Goal: Check status: Check status

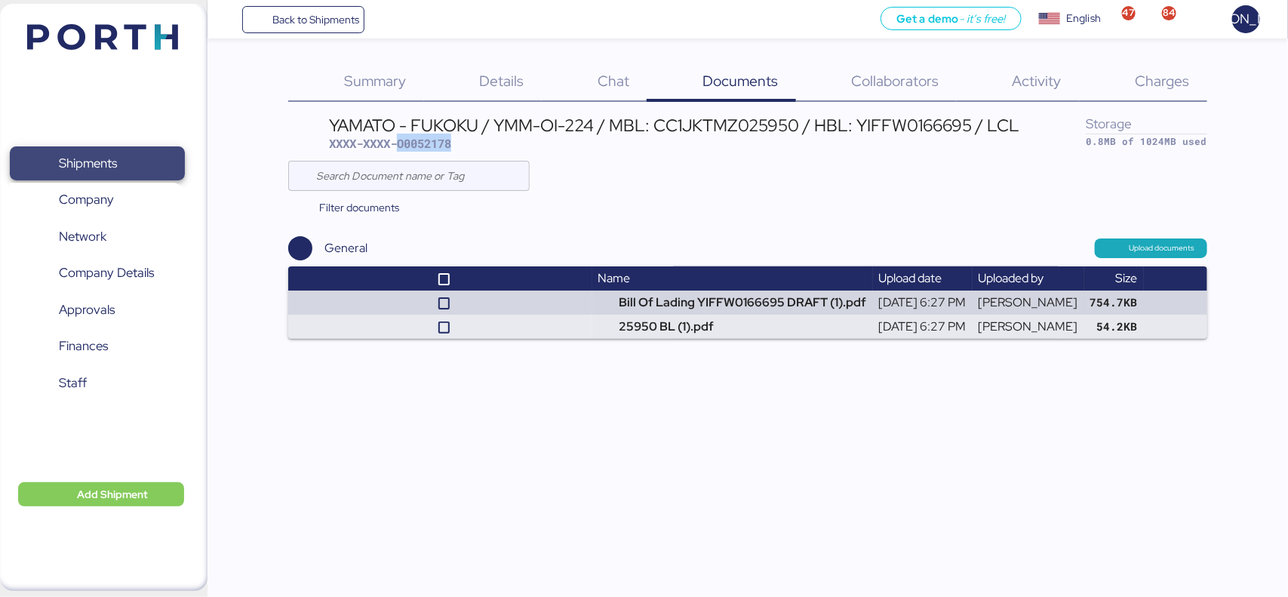
click at [32, 164] on span "Shipments" at bounding box center [97, 163] width 162 height 22
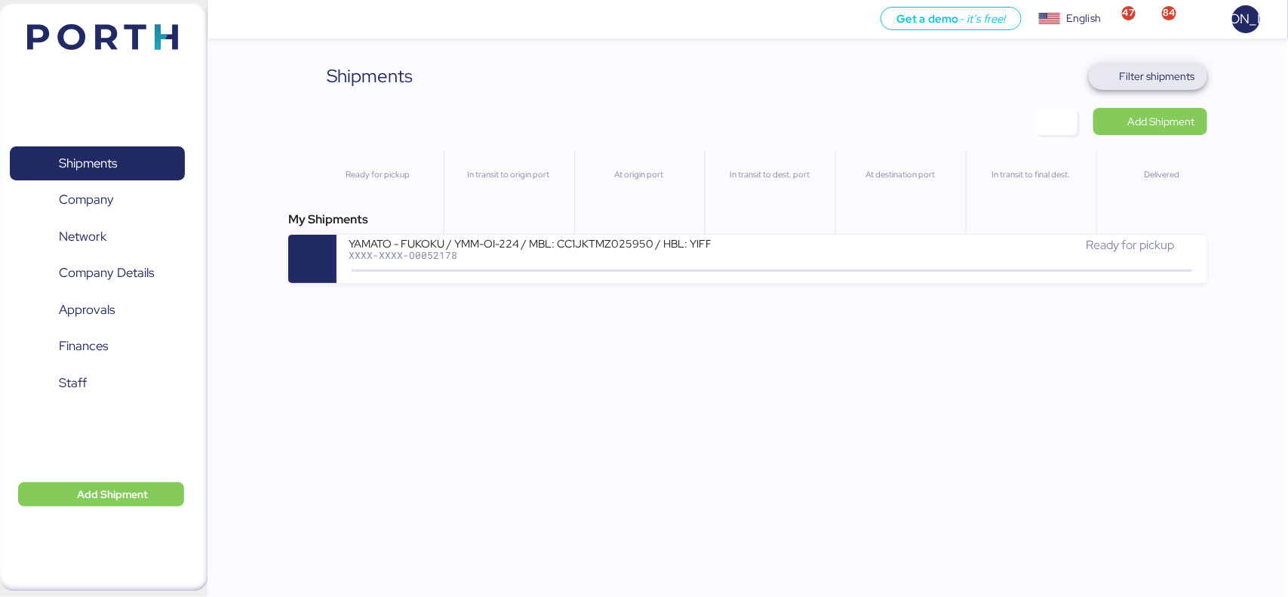
click at [1155, 73] on span "Filter shipments" at bounding box center [1157, 76] width 75 height 18
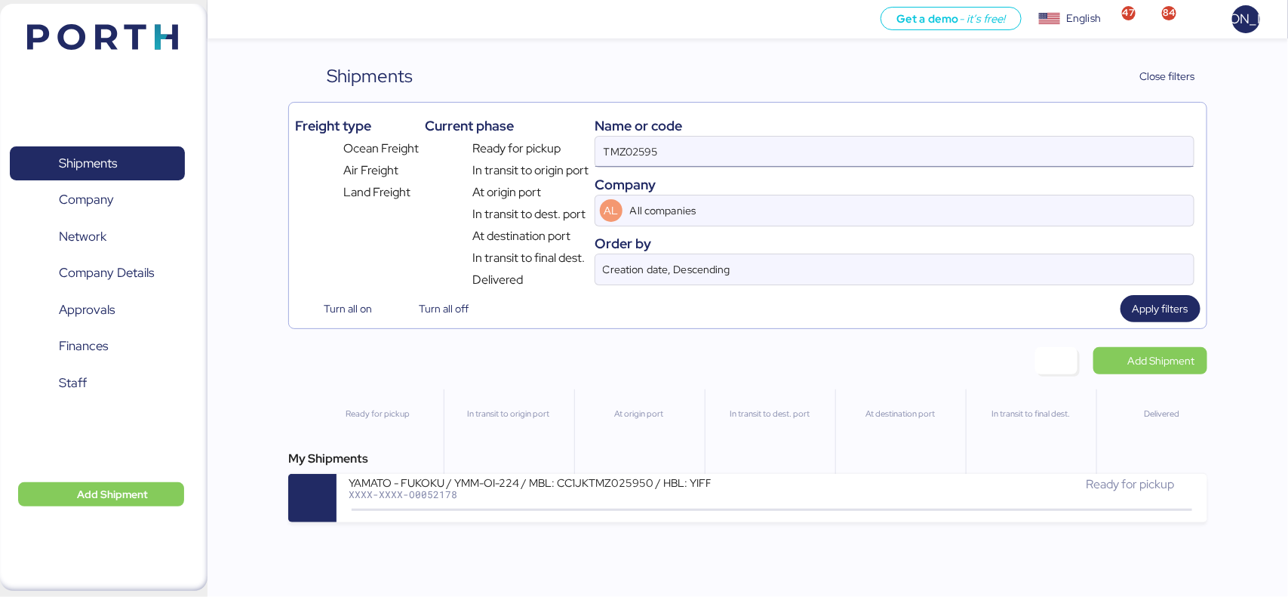
click at [688, 159] on input "TMZ02595" at bounding box center [894, 152] width 598 height 30
paste input "A0052206"
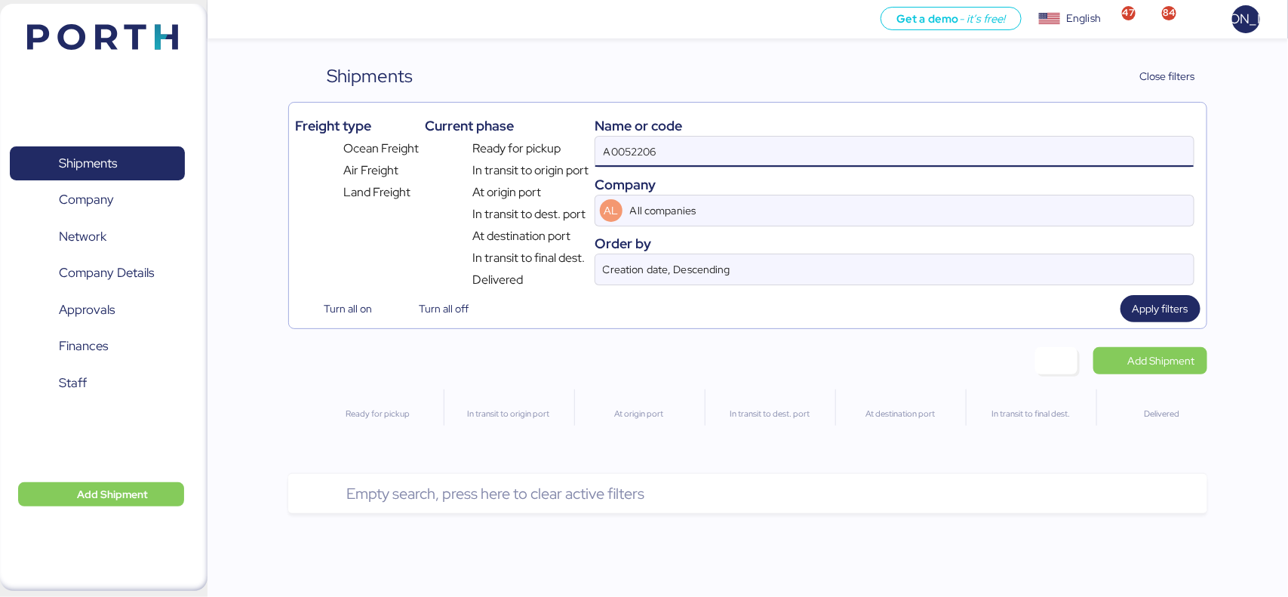
type input "A0052206"
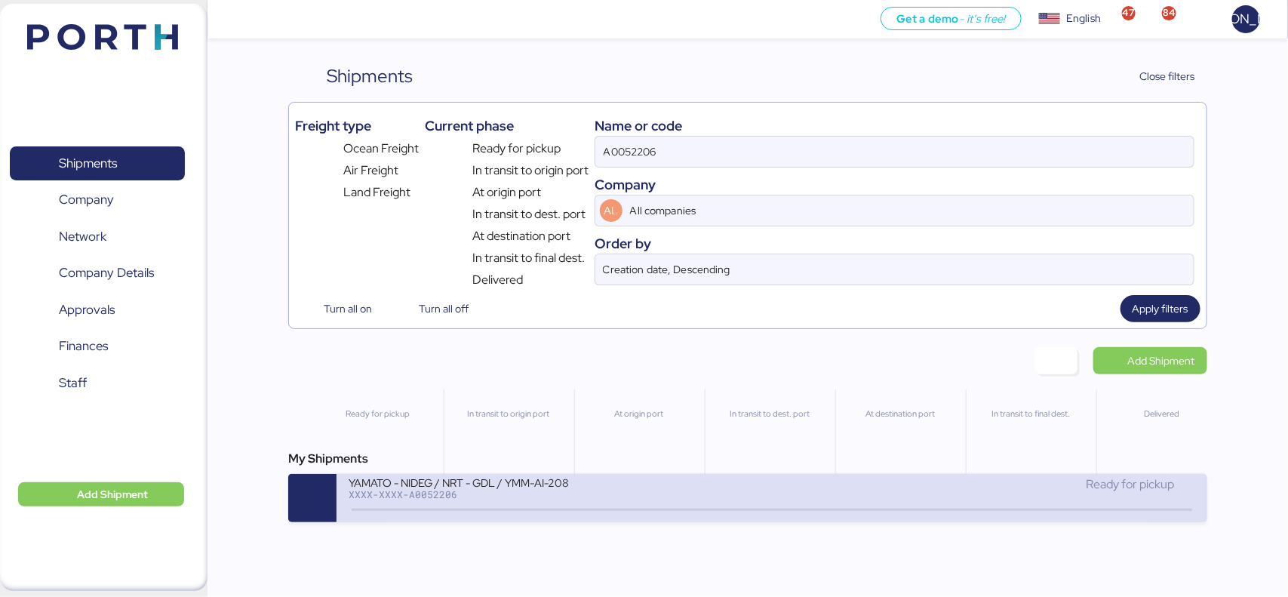
click at [446, 485] on div "YAMATO - NIDEG / NRT - GDL / YMM-AI-208" at bounding box center [530, 481] width 362 height 13
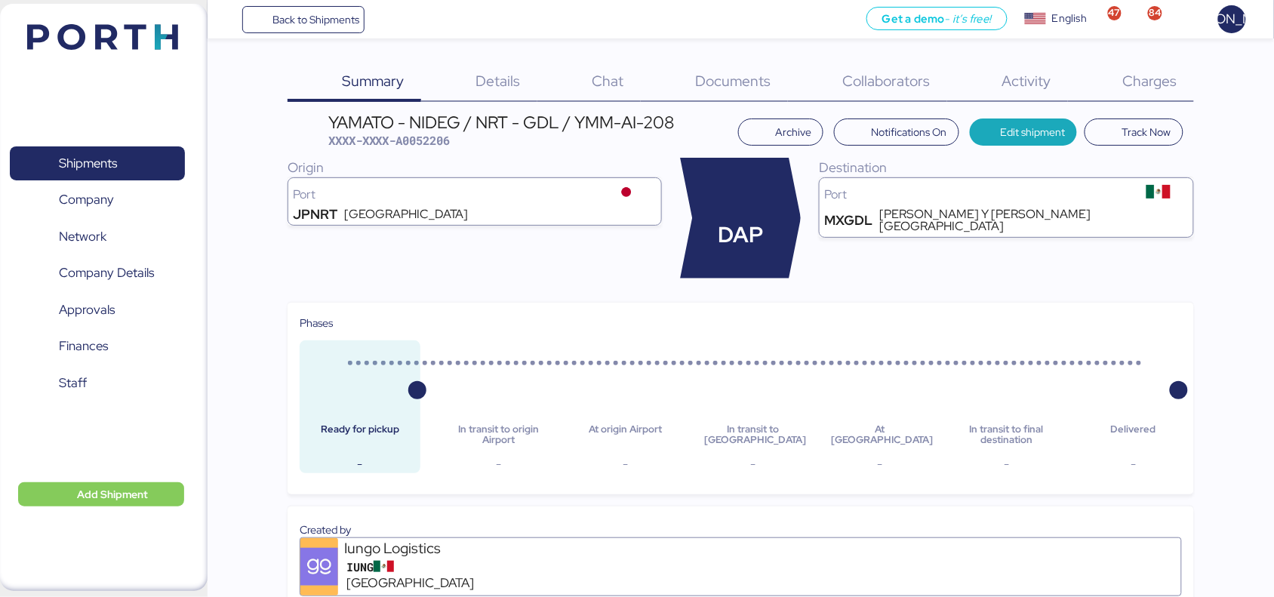
click at [1161, 76] on span "Charges" at bounding box center [1150, 81] width 54 height 20
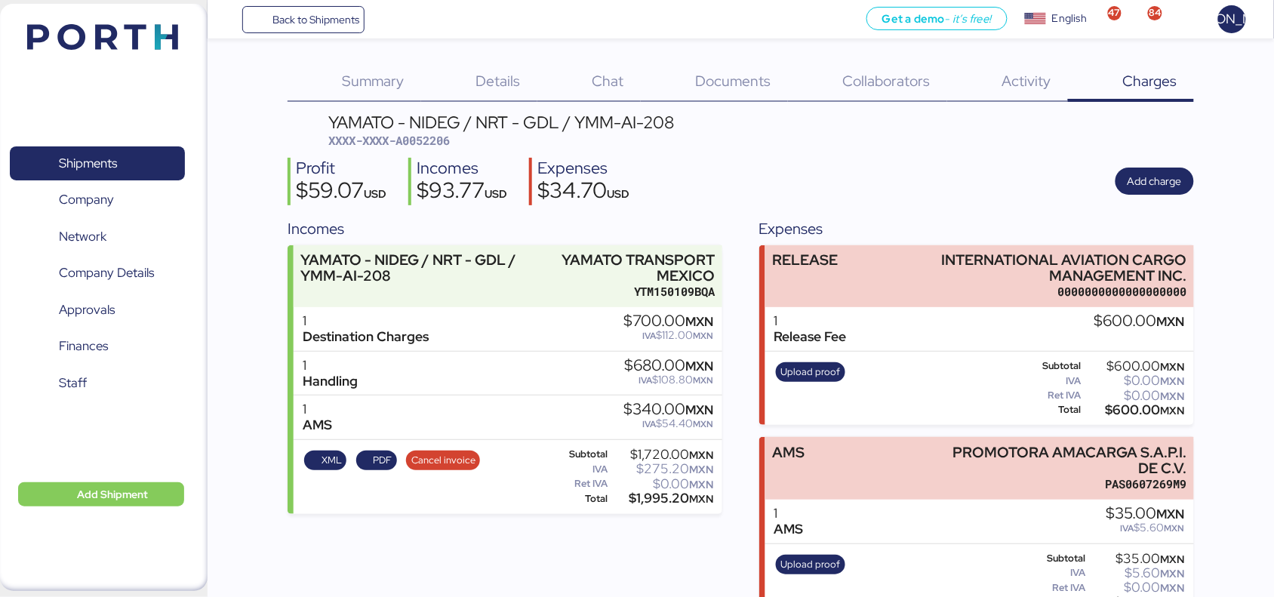
click at [700, 87] on span "Documents" at bounding box center [733, 81] width 75 height 20
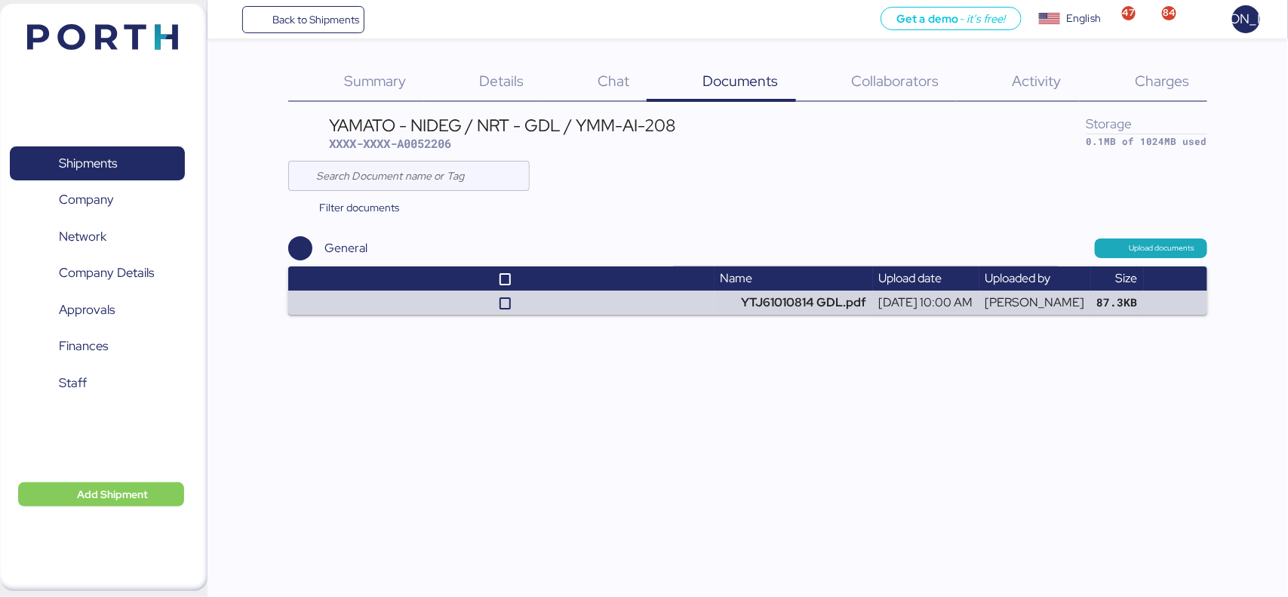
click at [747, 315] on div "Back to Shipments Get a demo - it’s free! Get a demo English Inglés English 47 …" at bounding box center [644, 298] width 1288 height 597
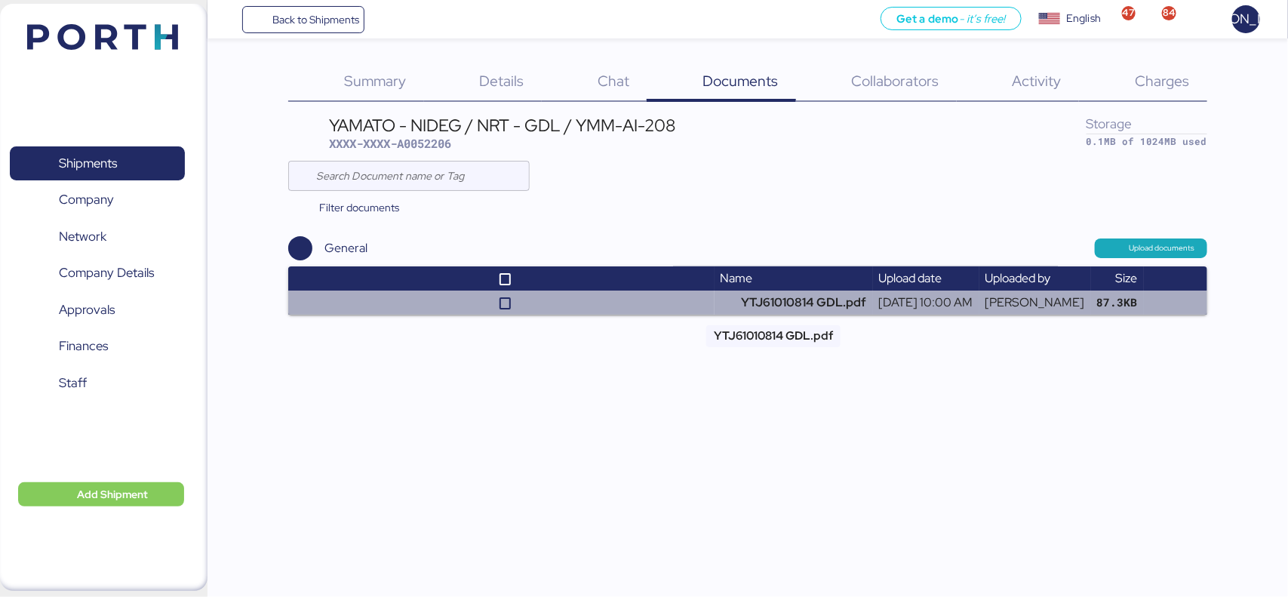
click at [752, 300] on td "YTJ61010814 GDL.pdf" at bounding box center [794, 303] width 158 height 24
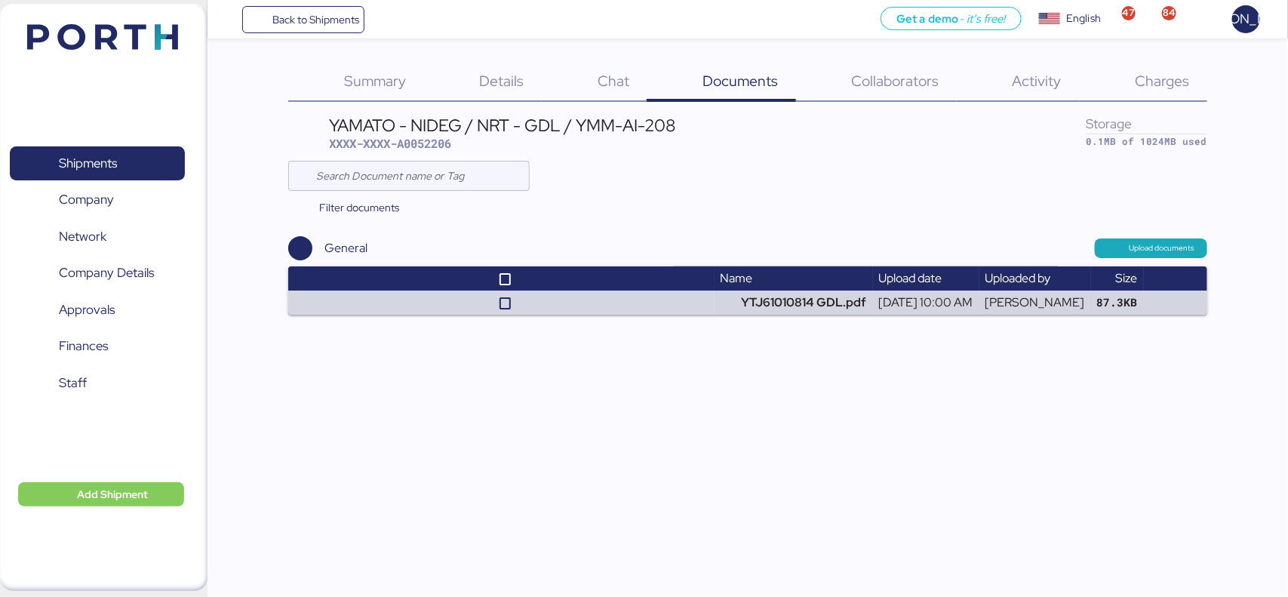
click at [432, 137] on span "XXXX-XXXX-A0052206" at bounding box center [390, 143] width 122 height 15
copy span "A0052206"
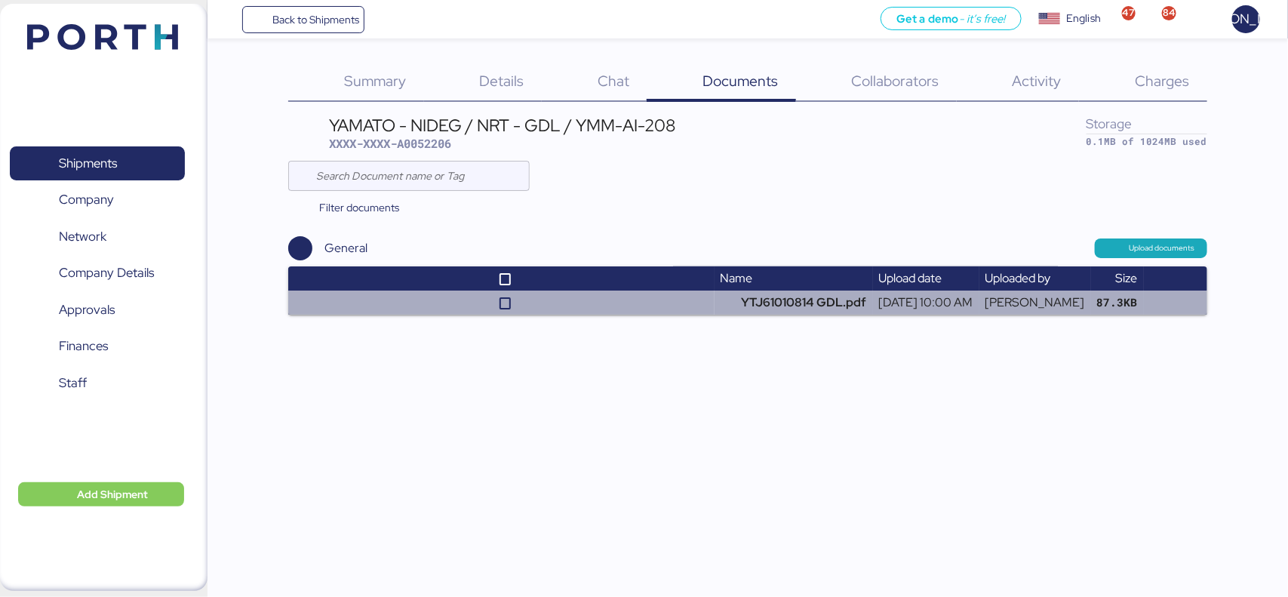
click at [638, 312] on td at bounding box center [501, 303] width 426 height 24
click at [688, 304] on td at bounding box center [501, 303] width 426 height 24
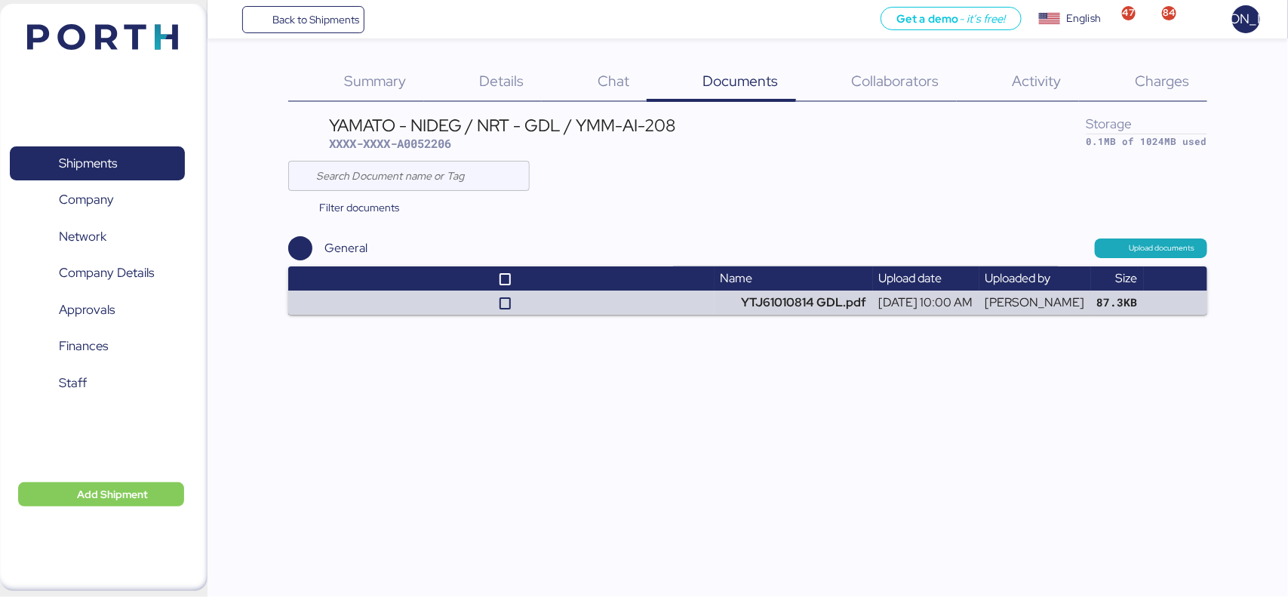
click at [439, 143] on span "XXXX-XXXX-A0052206" at bounding box center [390, 143] width 122 height 15
copy span "A0052206"
click at [155, 161] on span "Shipments" at bounding box center [97, 163] width 162 height 22
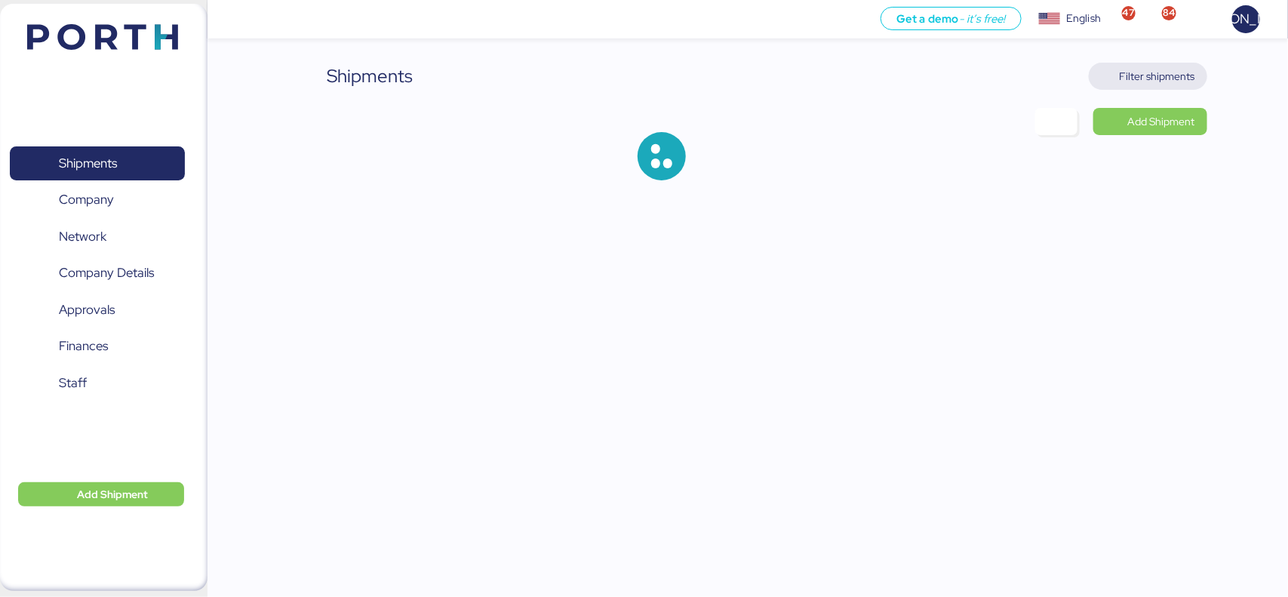
click at [1152, 84] on span "Filter shipments" at bounding box center [1157, 76] width 75 height 18
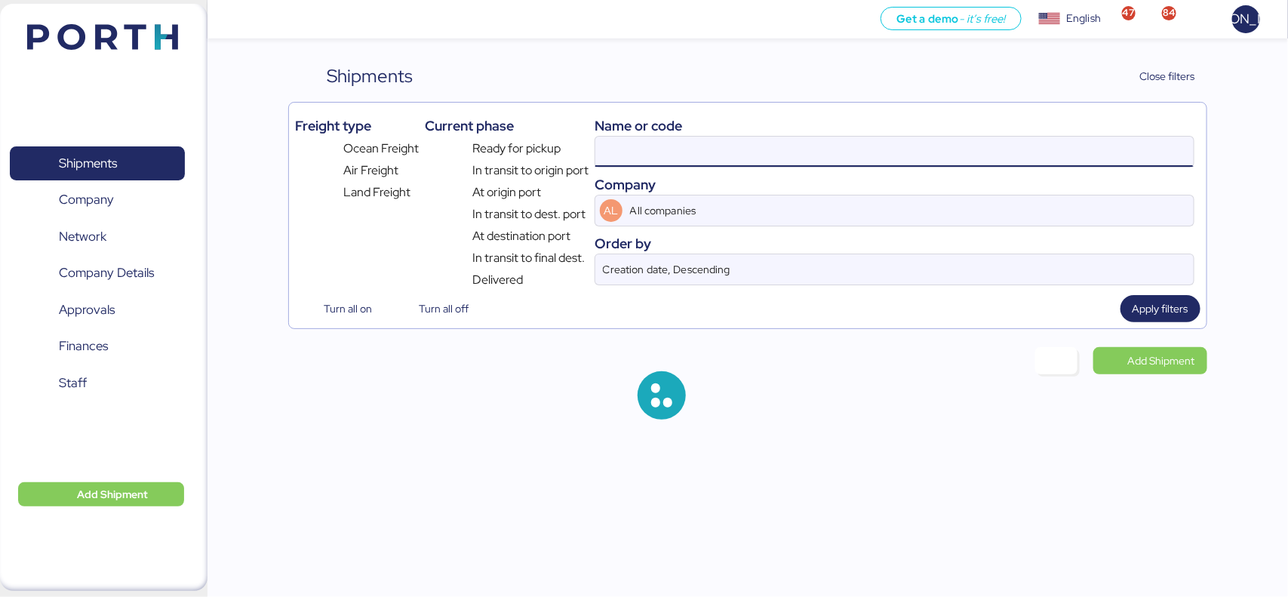
click at [768, 155] on input at bounding box center [894, 152] width 598 height 30
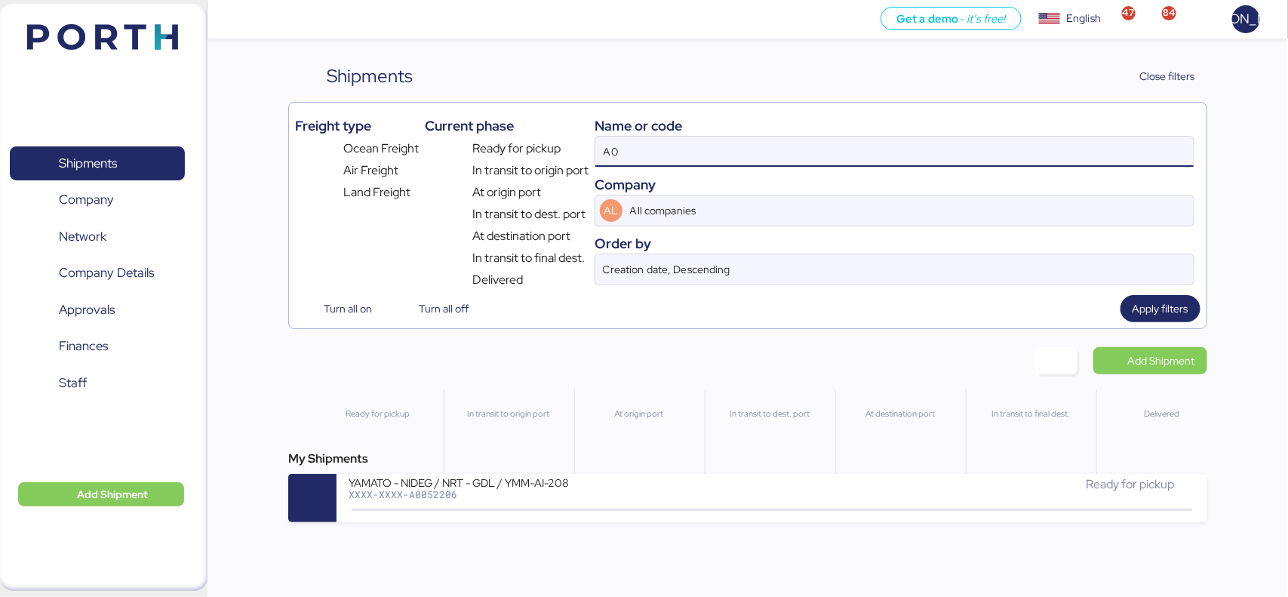
type input "A"
paste input "YTJ41007802"
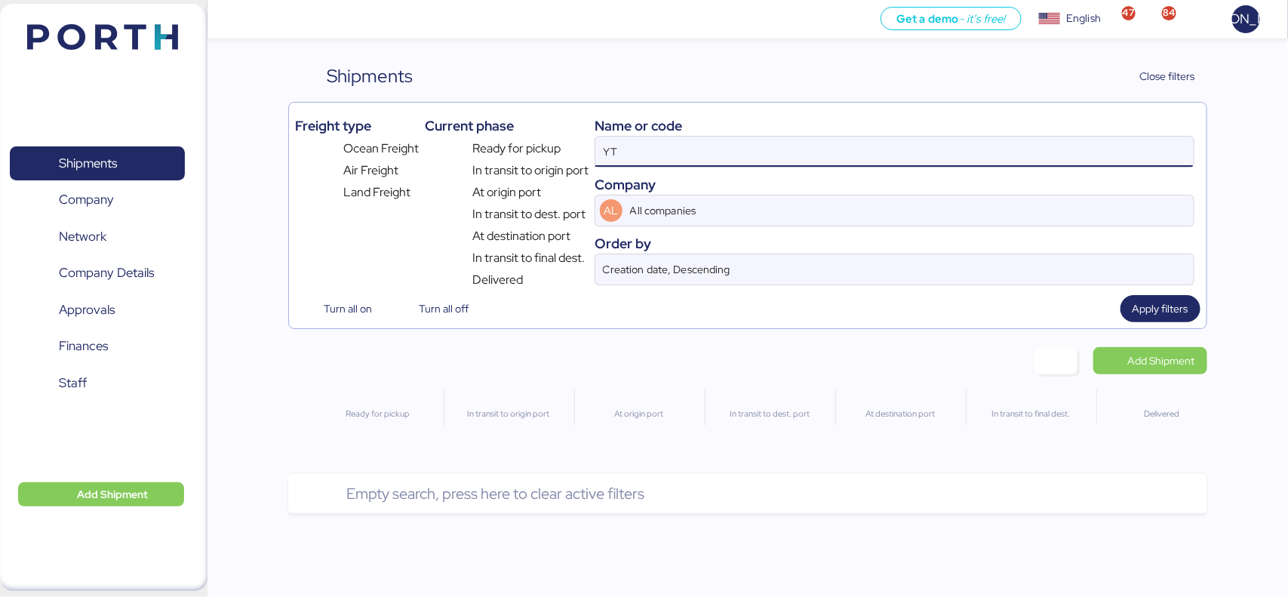
type input "Y"
paste input "A0052197"
type input "A0052197"
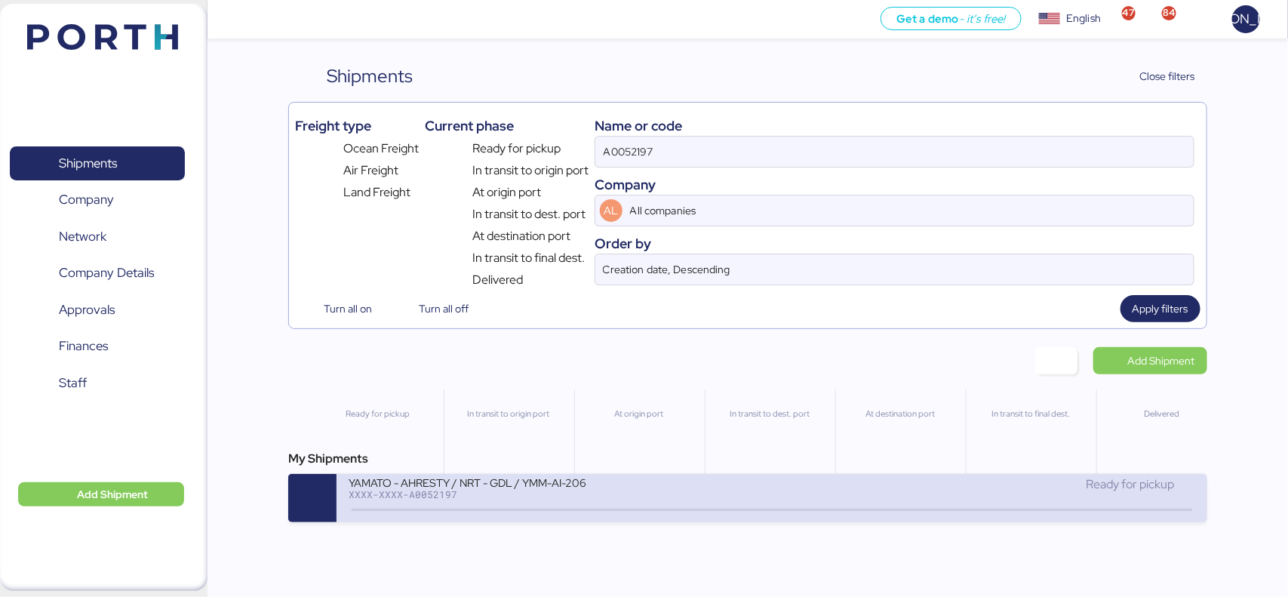
click at [513, 496] on div "XXXX-XXXX-A0052197" at bounding box center [530, 494] width 362 height 11
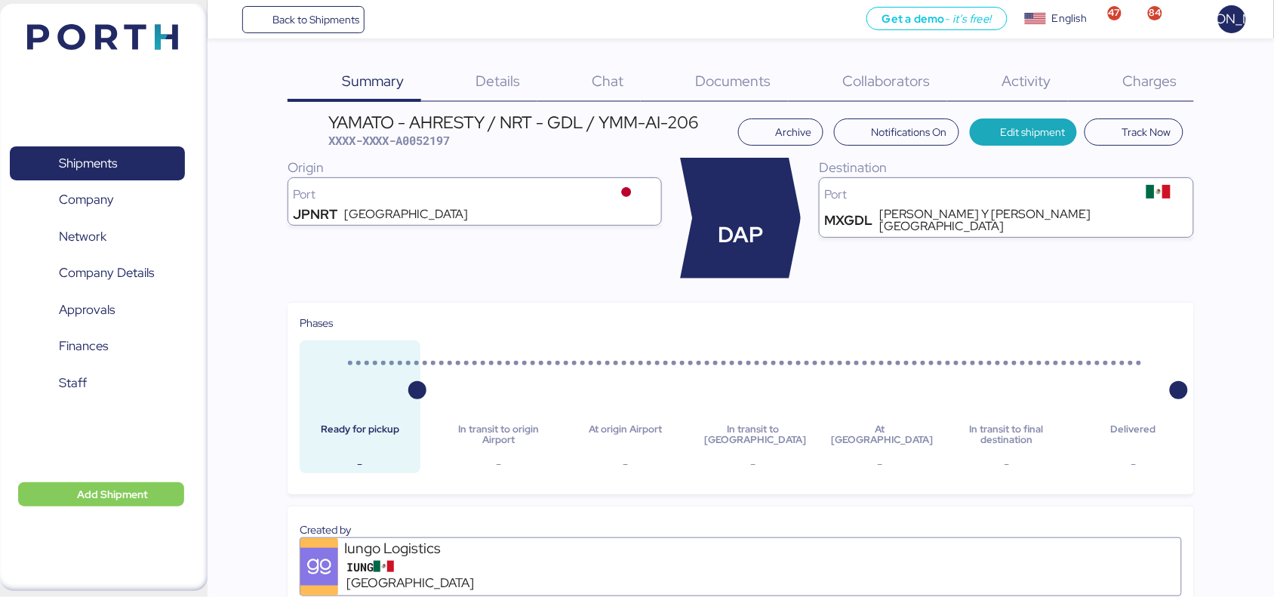
click at [727, 78] on span "Documents" at bounding box center [733, 81] width 75 height 20
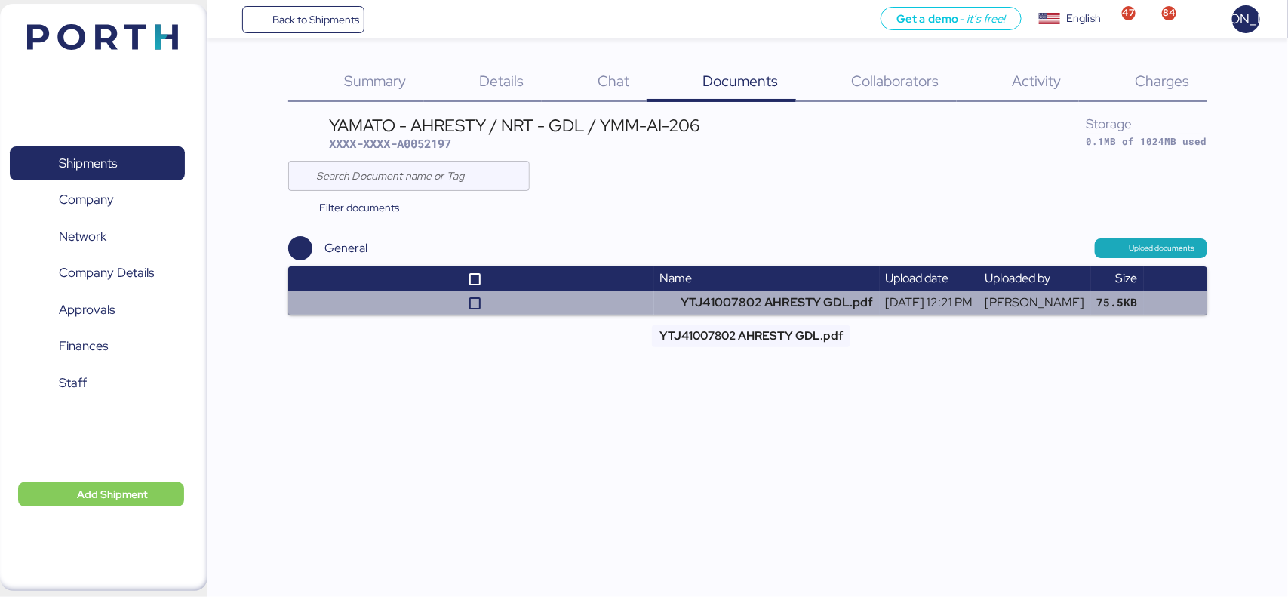
click at [725, 300] on td "YTJ41007802 AHRESTY GDL.pdf" at bounding box center [767, 303] width 226 height 24
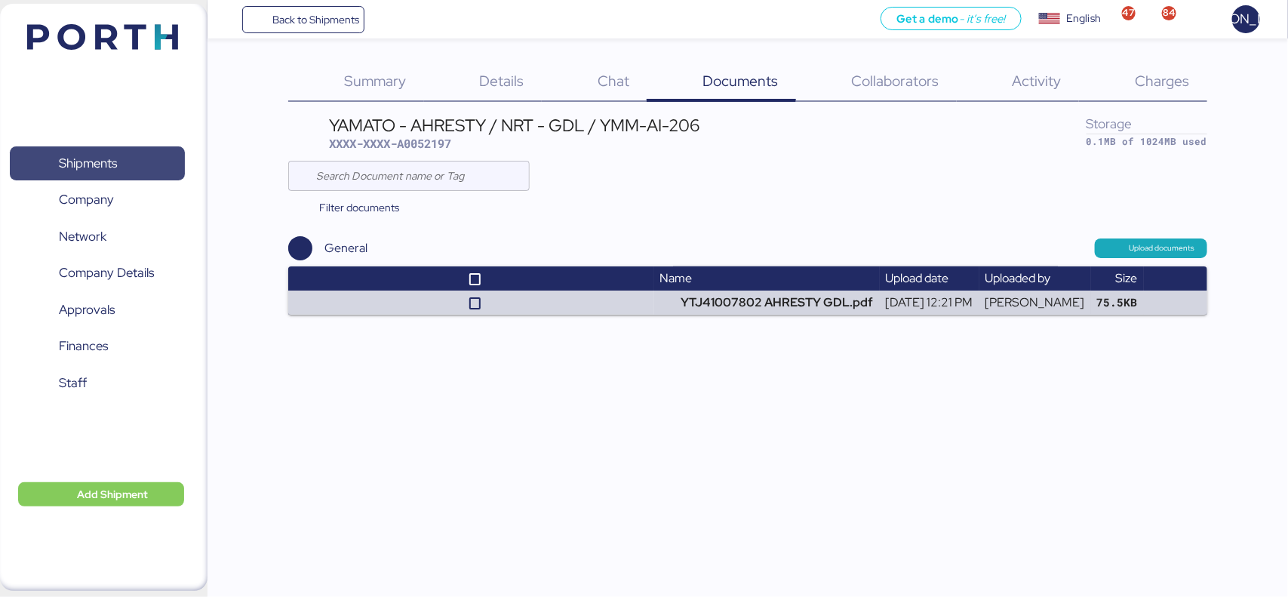
click at [127, 160] on span "Shipments" at bounding box center [97, 163] width 162 height 22
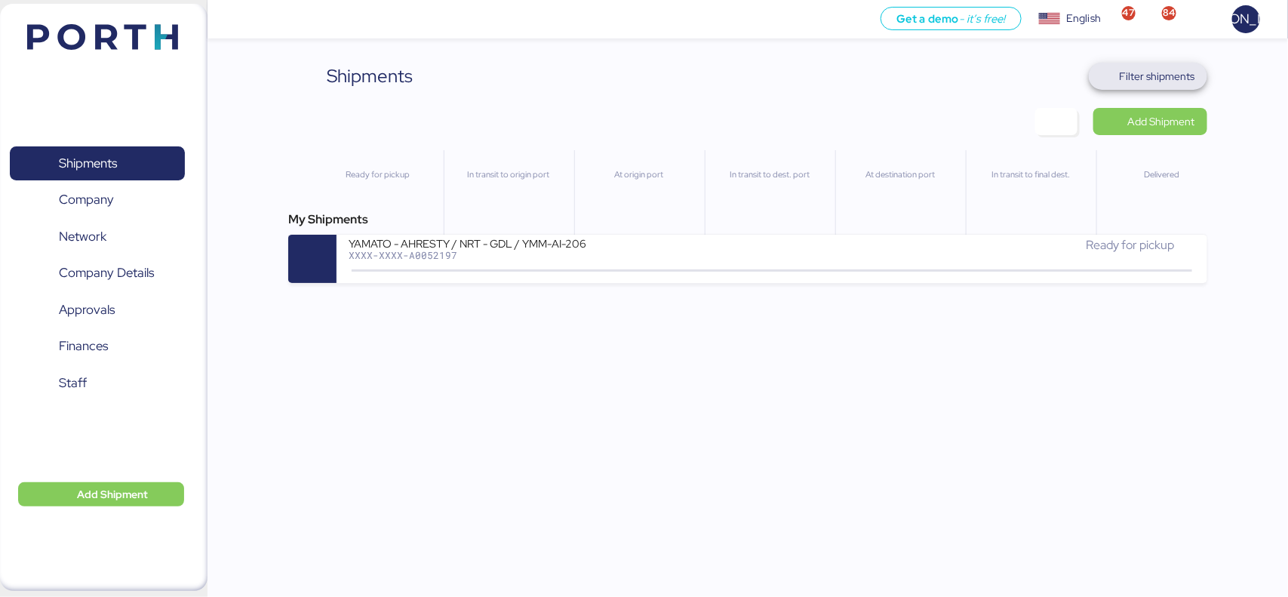
click at [1158, 83] on span "Filter shipments" at bounding box center [1157, 76] width 75 height 18
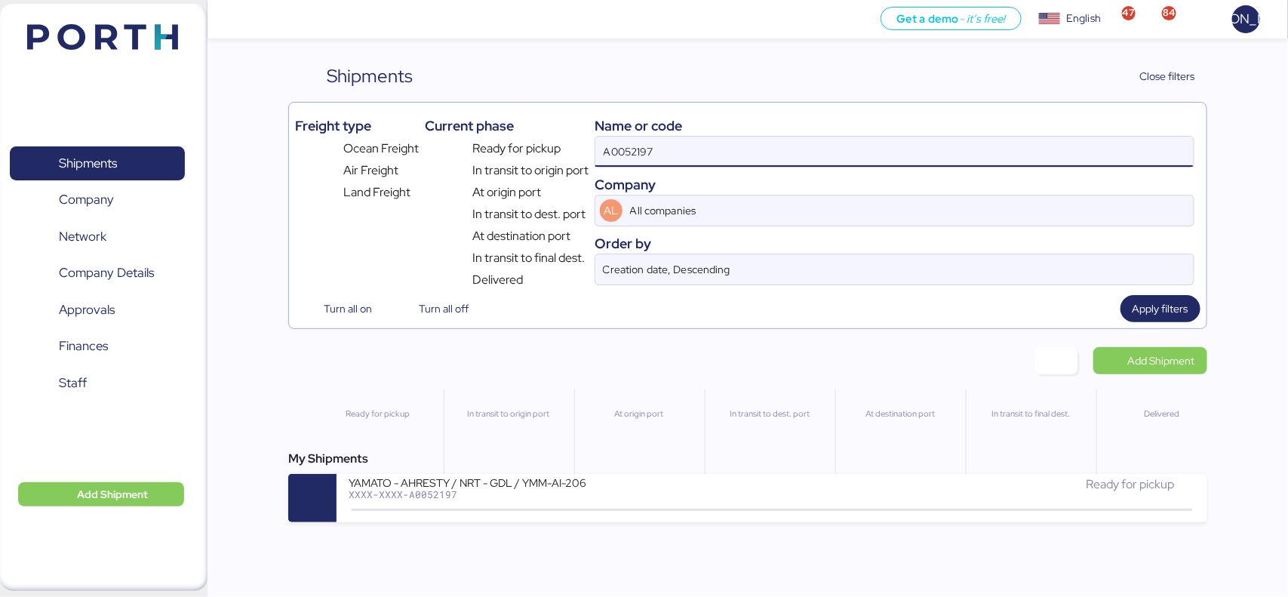
click at [715, 163] on input "A0052197" at bounding box center [894, 152] width 598 height 30
paste input "206"
type input "A0052206"
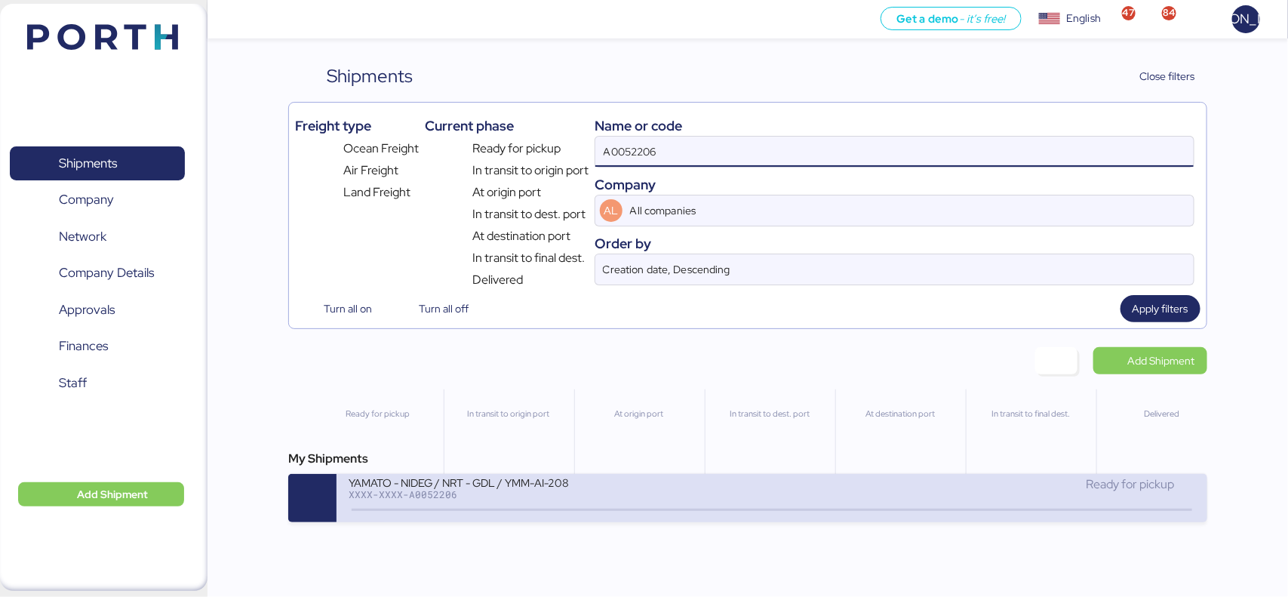
click at [597, 522] on div "YAMATO - NIDEG / NRT - GDL / YMM-AI-208 XXXX-XXXX-A0052206 Ready for pickup" at bounding box center [772, 498] width 870 height 48
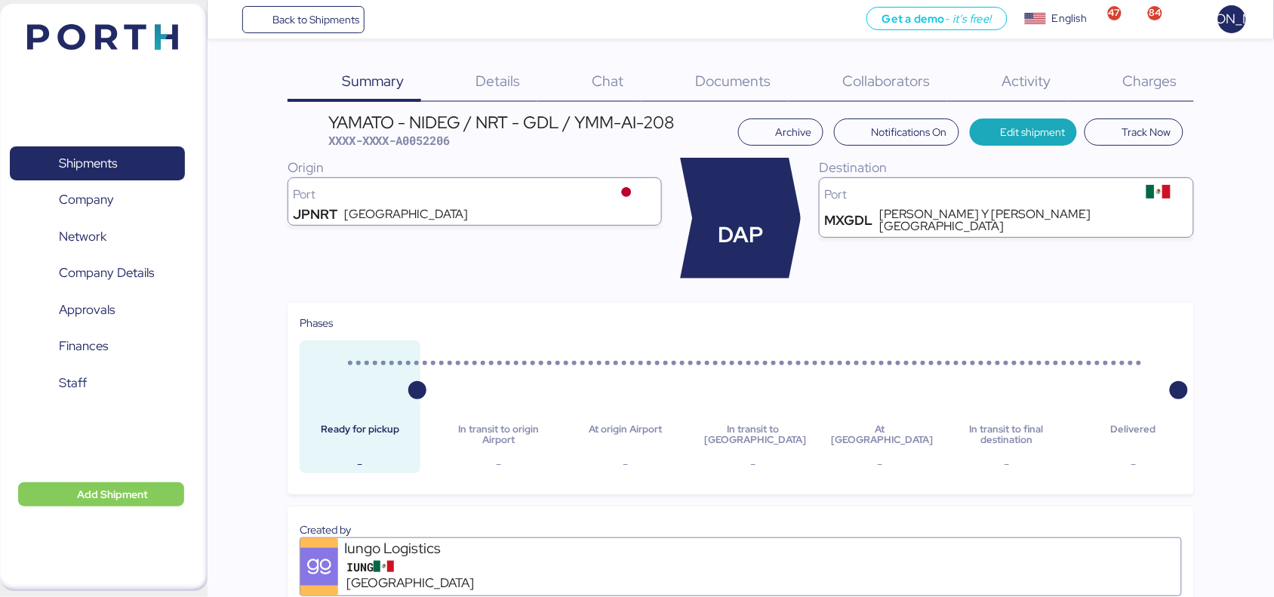
click at [765, 81] on span "Documents" at bounding box center [733, 81] width 75 height 20
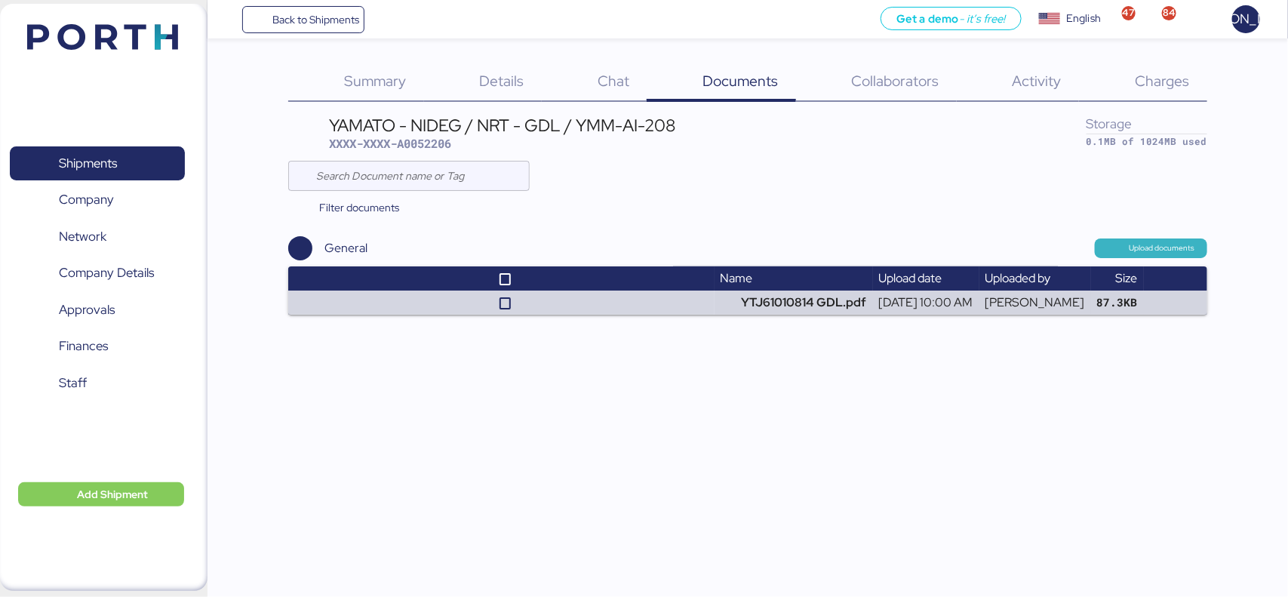
click at [1147, 243] on span "Upload documents" at bounding box center [1163, 249] width 66 height 14
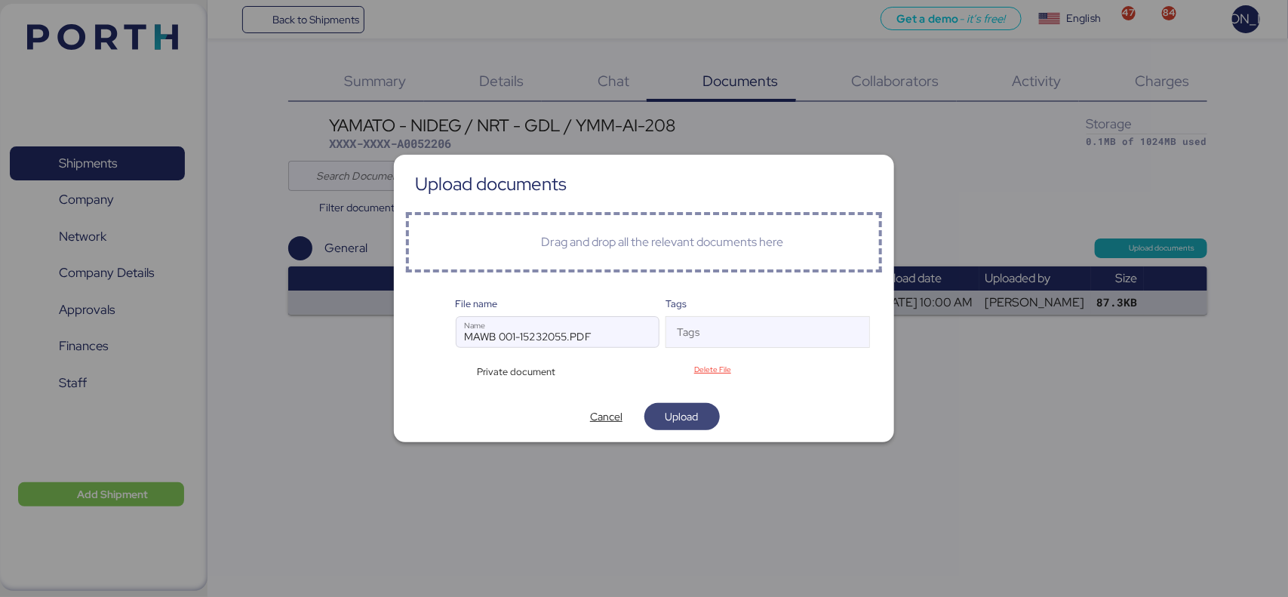
click at [697, 413] on span "Upload" at bounding box center [682, 417] width 33 height 18
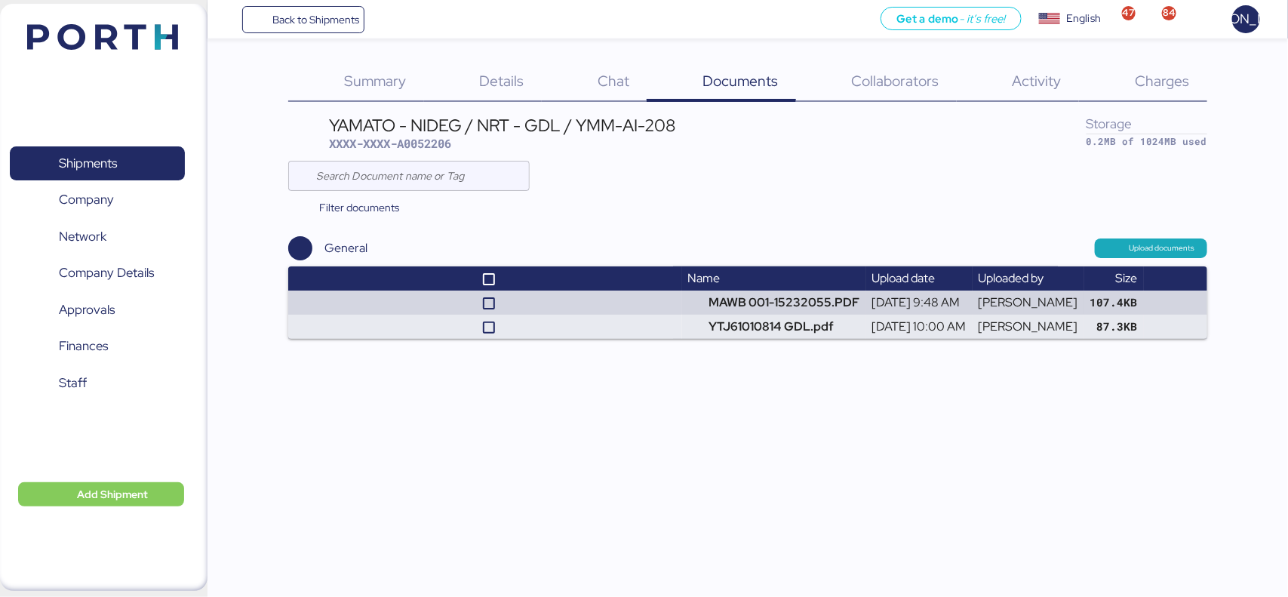
drag, startPoint x: 1043, startPoint y: 426, endPoint x: 745, endPoint y: 349, distance: 308.1
click at [1042, 426] on div "Back to Shipments Get a demo - it’s free! Get a demo English Inglés English 47 …" at bounding box center [644, 298] width 1288 height 597
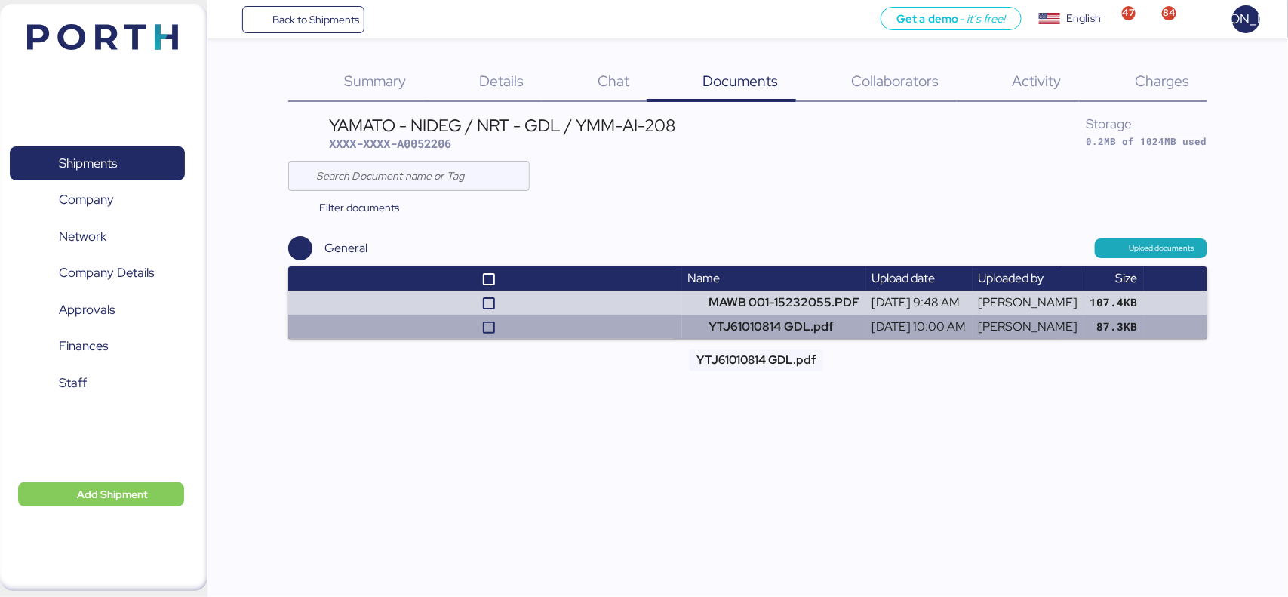
click at [719, 333] on td "YTJ61010814 GDL.pdf" at bounding box center [774, 327] width 184 height 24
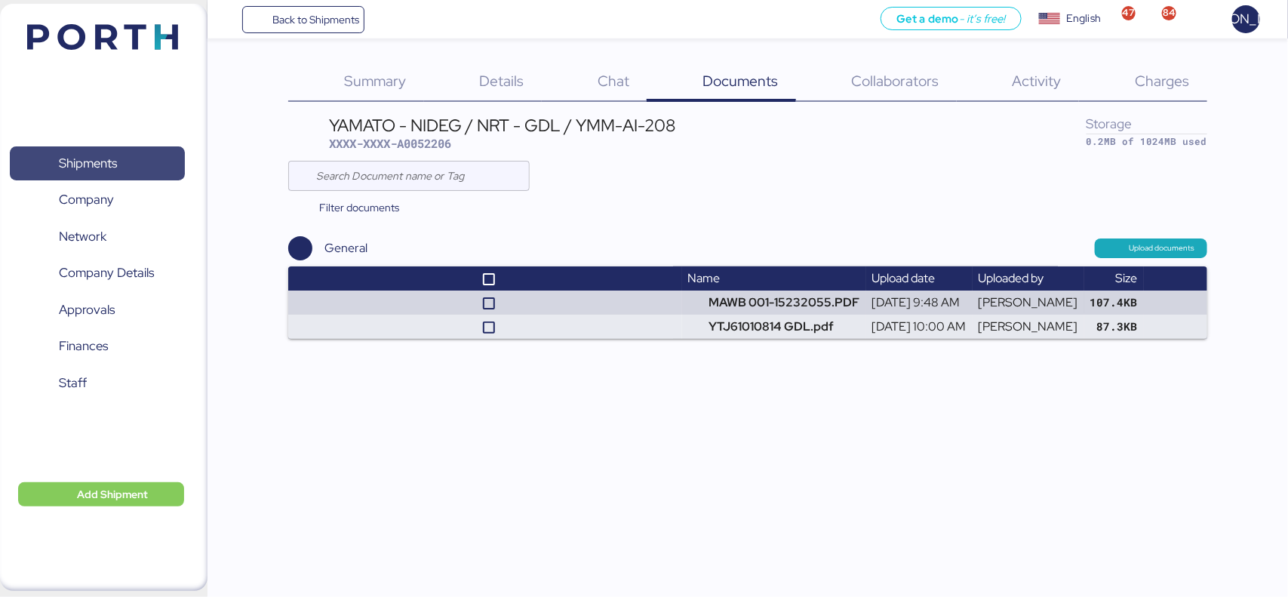
click at [149, 156] on span "Shipments" at bounding box center [97, 163] width 162 height 22
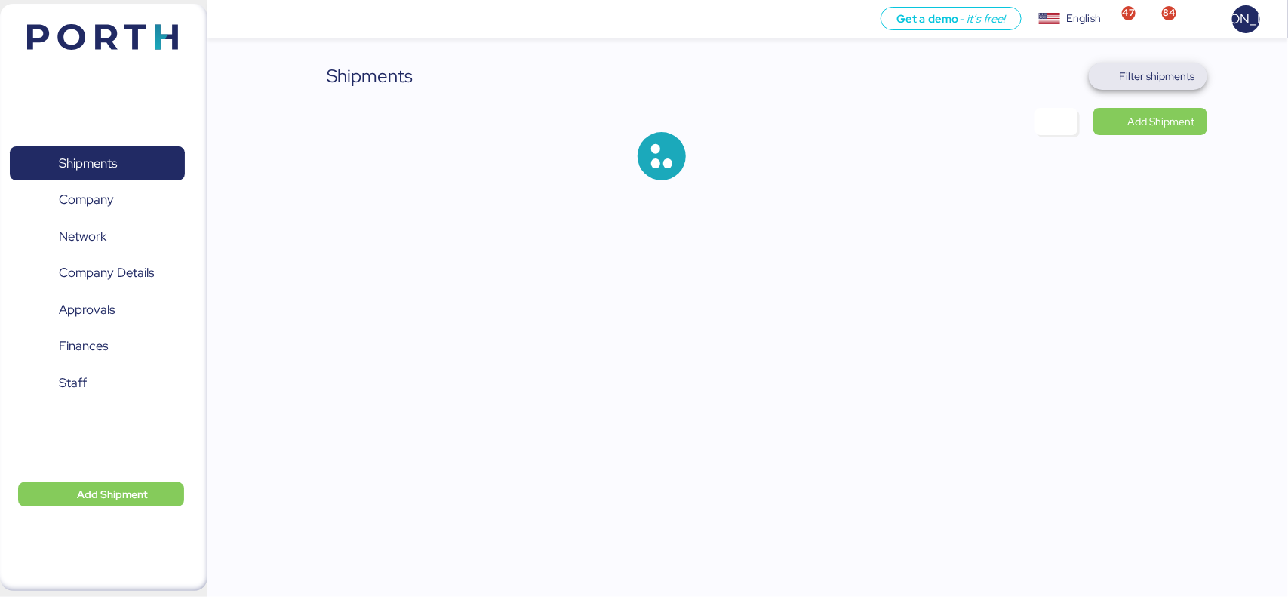
click at [1159, 72] on span "Filter shipments" at bounding box center [1157, 76] width 75 height 18
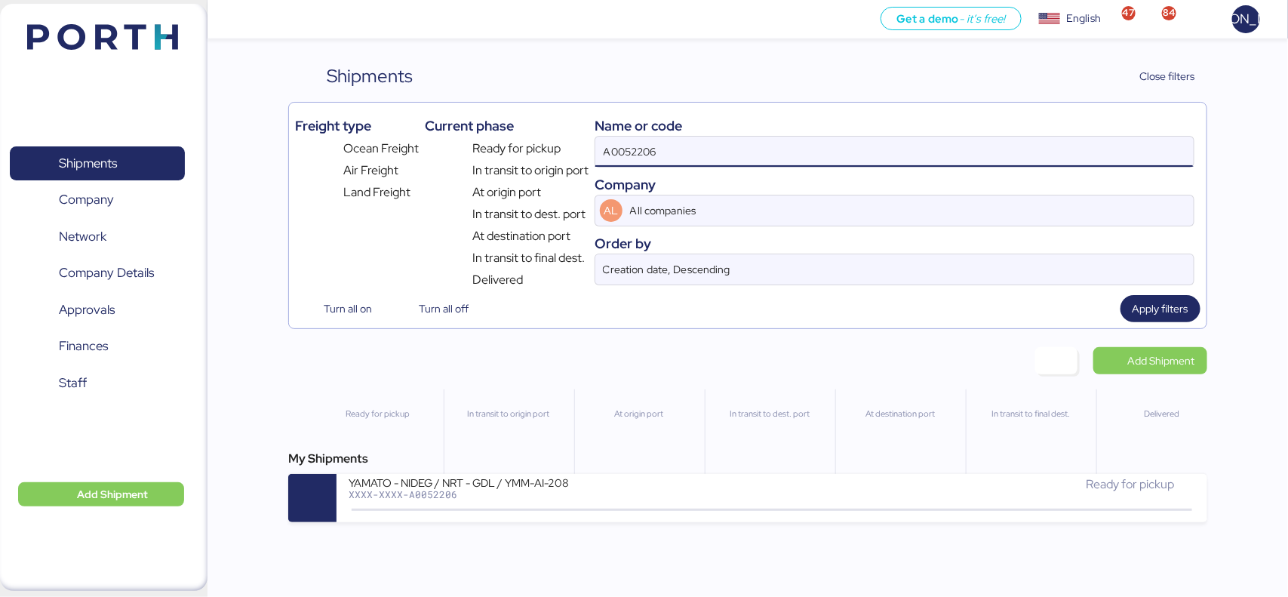
click at [695, 151] on input "A0052206" at bounding box center [894, 152] width 598 height 30
paste input "197"
type input "A0052197"
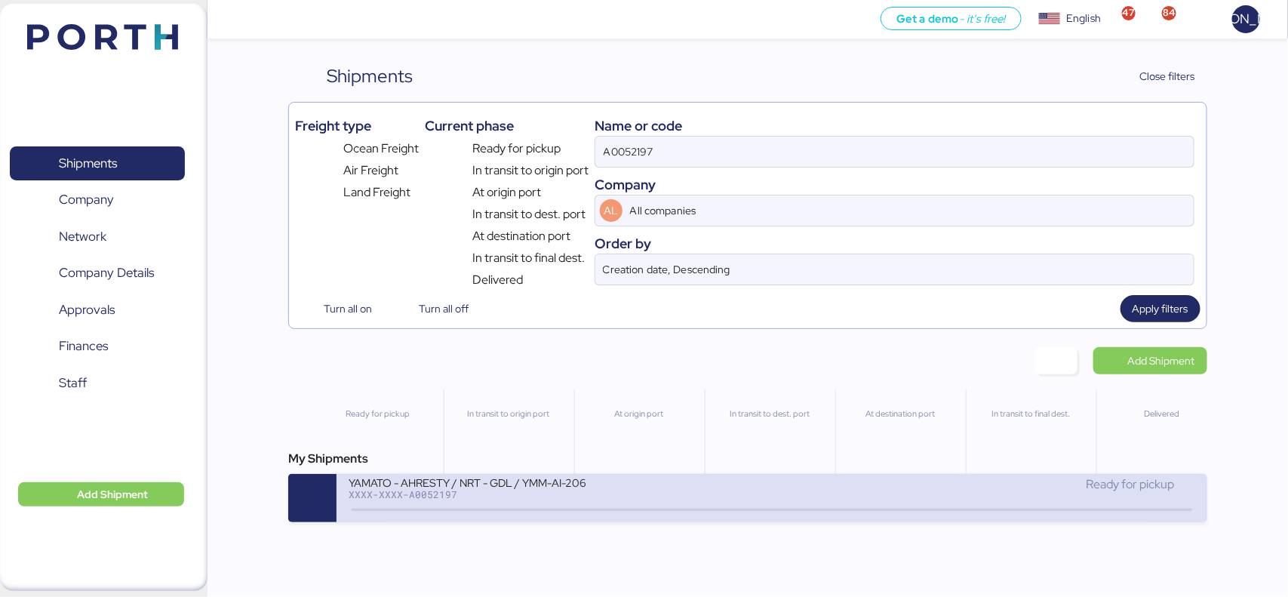
click at [434, 493] on div "XXXX-XXXX-A0052197" at bounding box center [530, 494] width 362 height 11
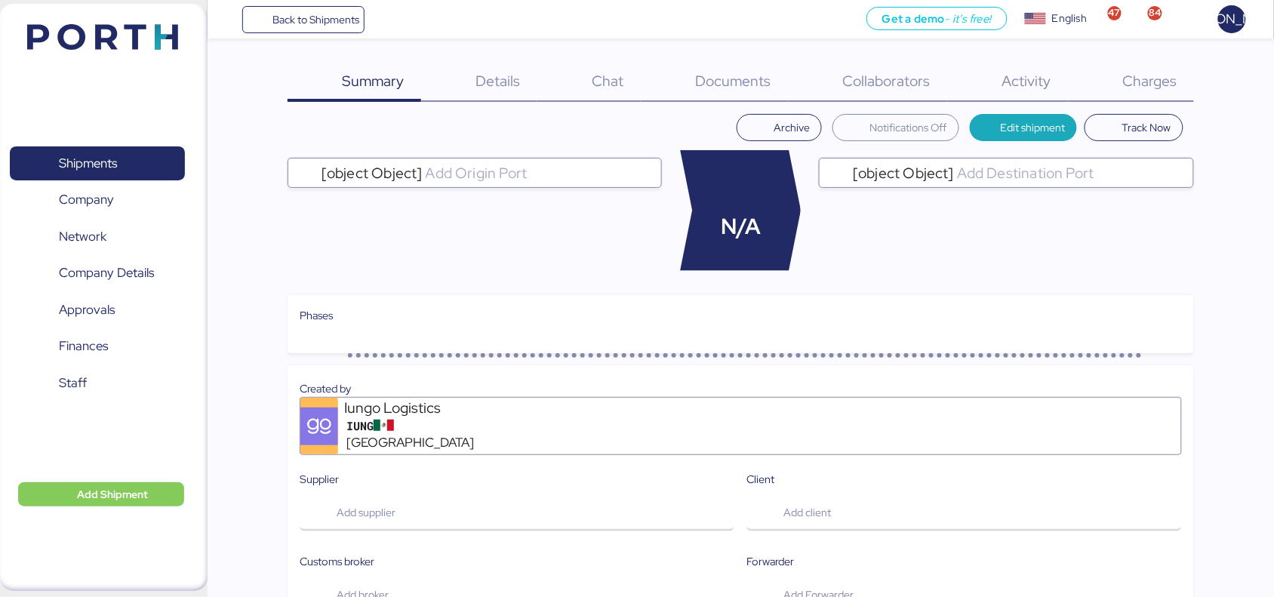
click at [777, 77] on div "Documents 0" at bounding box center [714, 82] width 147 height 39
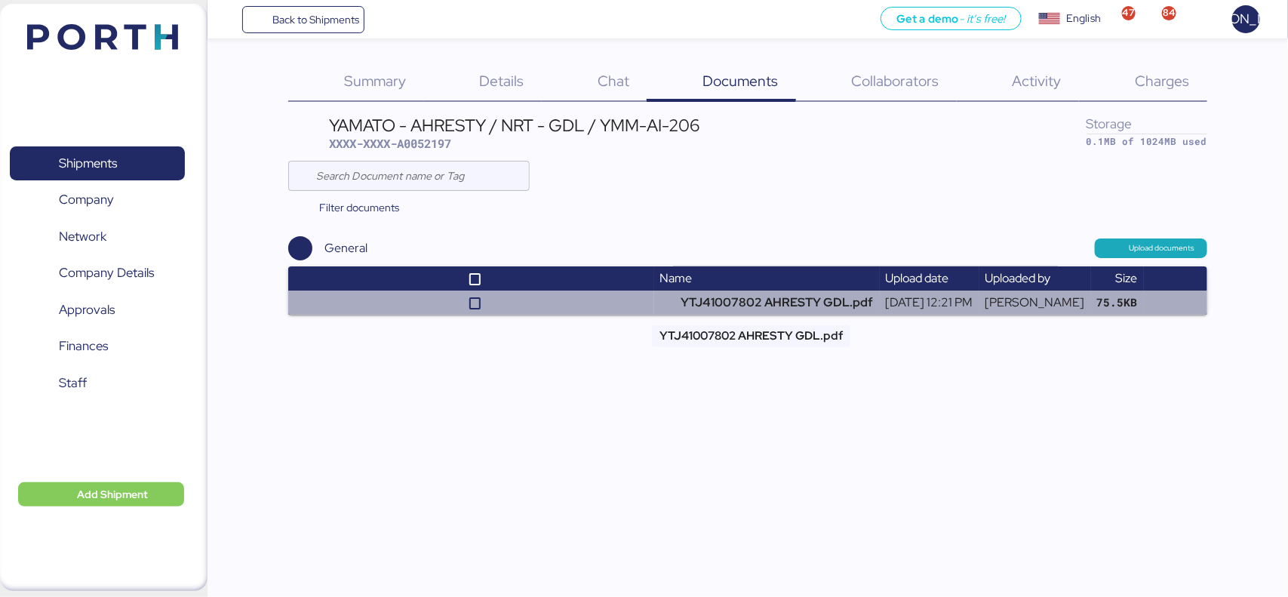
click at [721, 306] on td "YTJ41007802 AHRESTY GDL.pdf" at bounding box center [767, 303] width 226 height 24
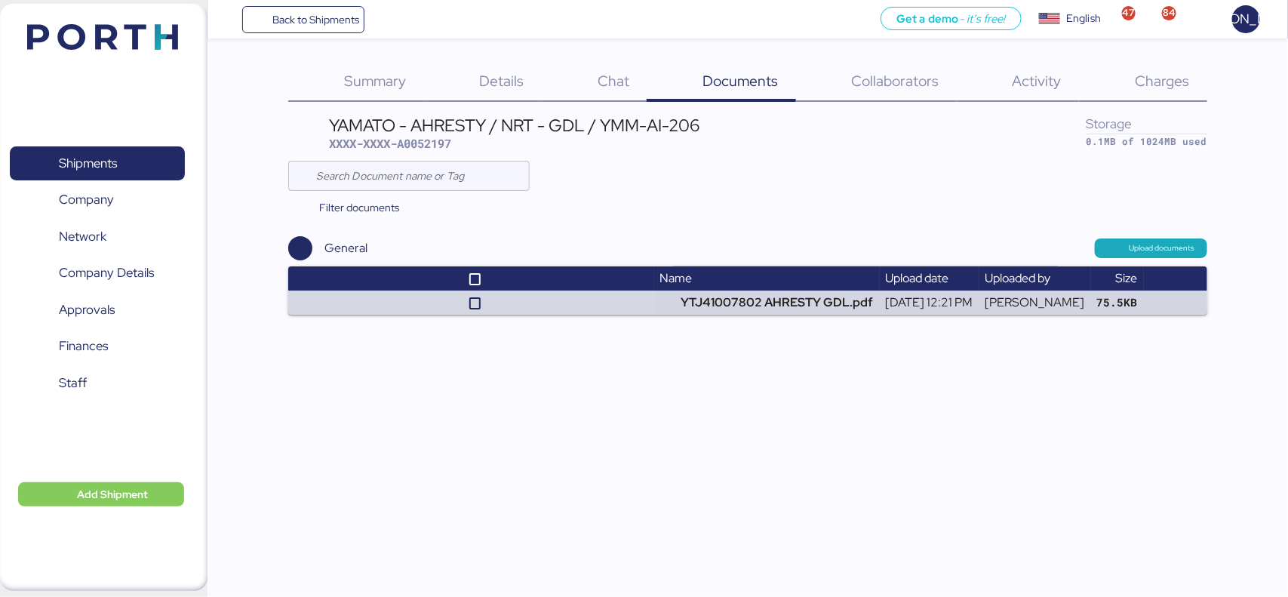
click at [435, 138] on span "XXXX-XXXX-A0052197" at bounding box center [390, 143] width 122 height 15
copy span "A0052197"
